Goal: Transaction & Acquisition: Subscribe to service/newsletter

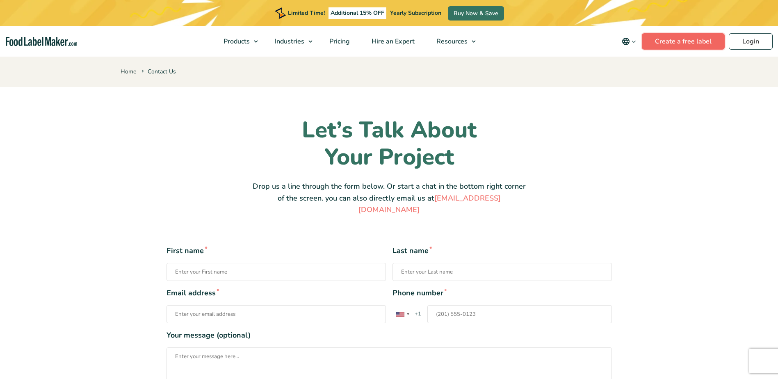
click at [679, 41] on link "Create a free label" at bounding box center [682, 41] width 83 height 16
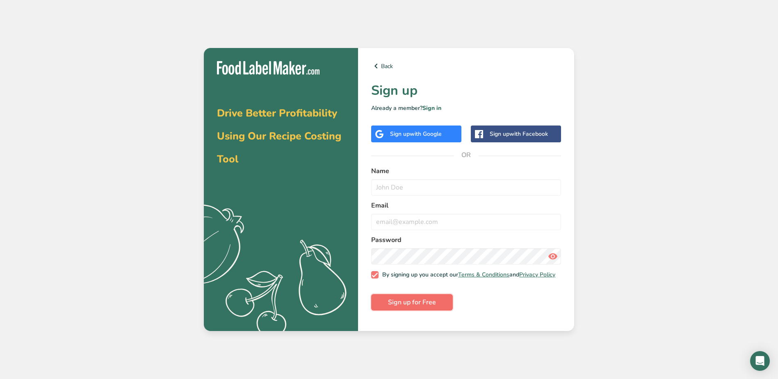
click at [403, 307] on span "Sign up for Free" at bounding box center [412, 302] width 48 height 10
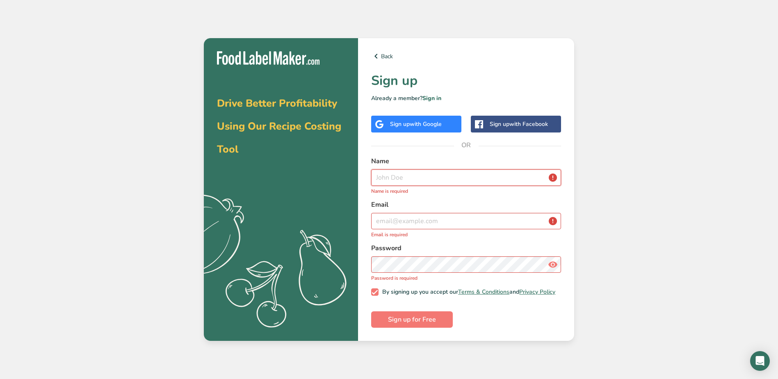
click at [395, 176] on input "text" at bounding box center [466, 177] width 190 height 16
type input "Lilian Nardone"
type input "lillian.nardone@gmail.com"
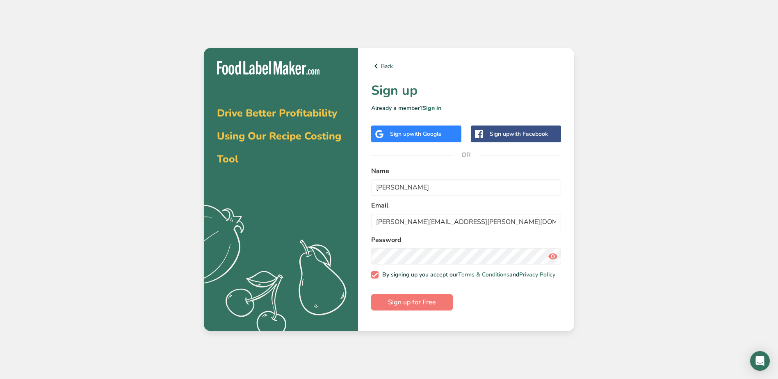
click at [547, 255] on span at bounding box center [552, 256] width 16 height 16
click at [497, 275] on link "Terms & Conditions" at bounding box center [483, 275] width 51 height 8
drag, startPoint x: 467, startPoint y: 222, endPoint x: 367, endPoint y: 219, distance: 99.6
click at [367, 219] on div "Back Sign up Already a member? Sign in Sign up with Google Sign up with Faceboo…" at bounding box center [466, 189] width 216 height 283
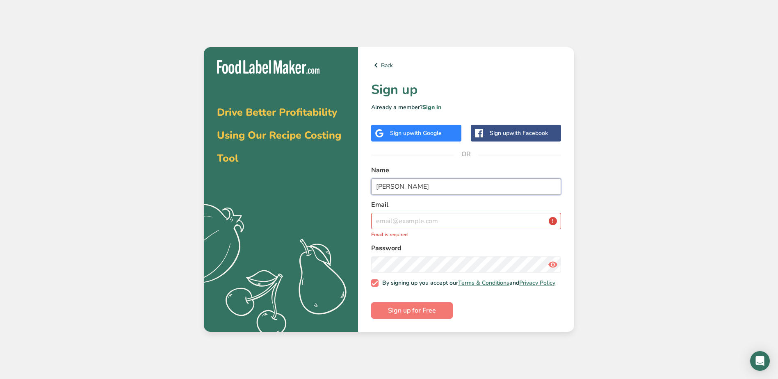
drag, startPoint x: 421, startPoint y: 182, endPoint x: 353, endPoint y: 180, distance: 67.6
click at [353, 180] on section "Drive Better Profitability Using Our Recipe Costing Tool .a{fill:#f5f3ed;} Back…" at bounding box center [389, 189] width 370 height 284
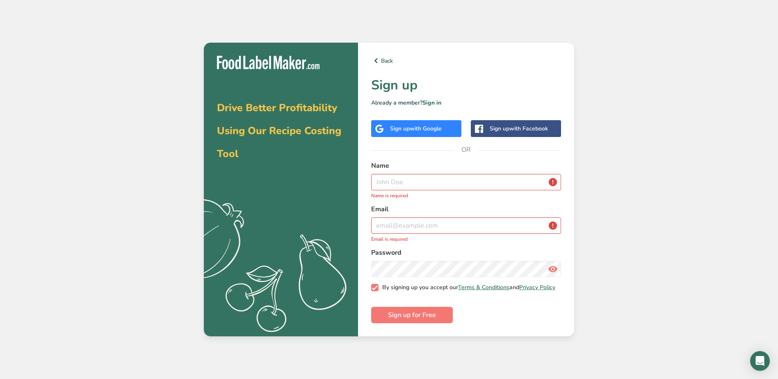
click at [376, 289] on span at bounding box center [374, 287] width 7 height 7
click at [376, 289] on input "By signing up you accept our Terms & Conditions and Privacy Policy" at bounding box center [373, 287] width 5 height 5
checkbox input "false"
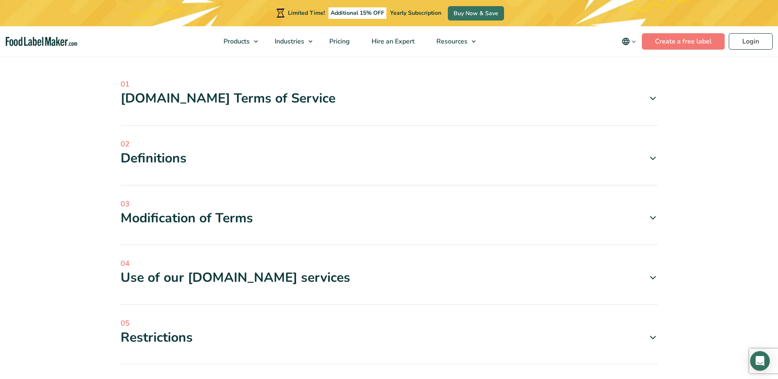
scroll to position [246, 0]
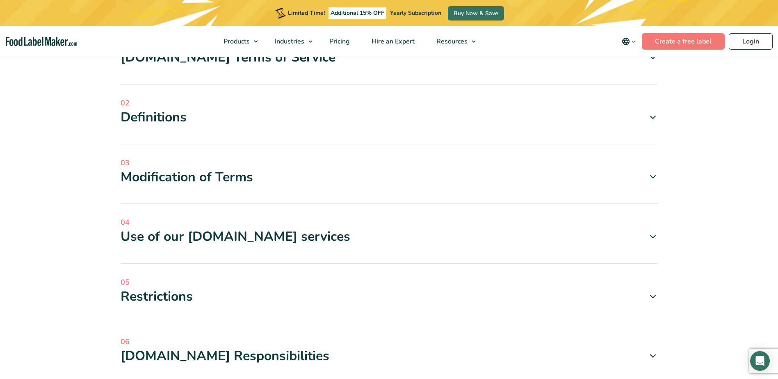
click at [651, 234] on icon at bounding box center [653, 237] width 10 height 10
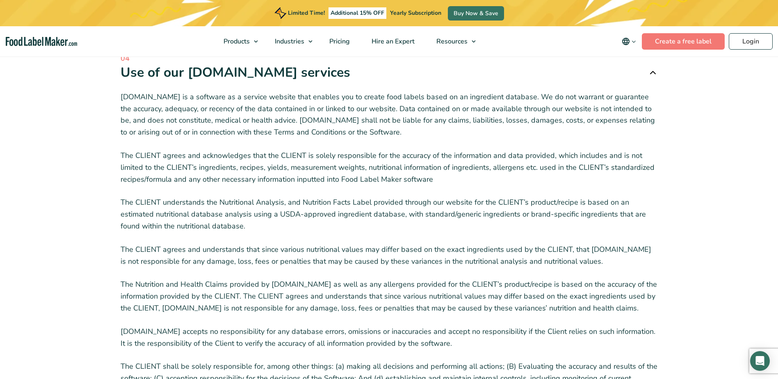
scroll to position [492, 0]
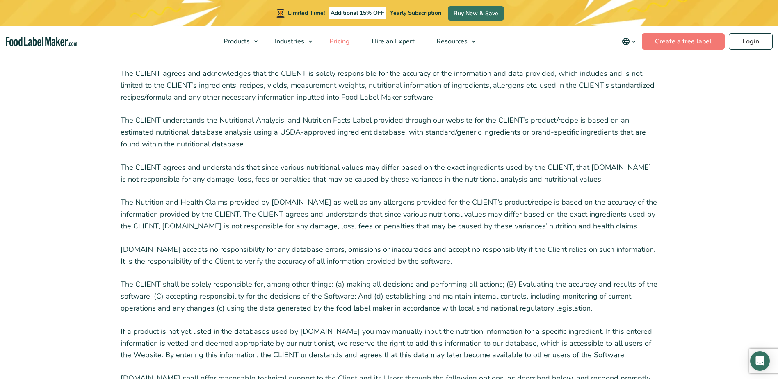
click at [341, 42] on span "Pricing" at bounding box center [339, 41] width 24 height 9
